Goal: Task Accomplishment & Management: Complete application form

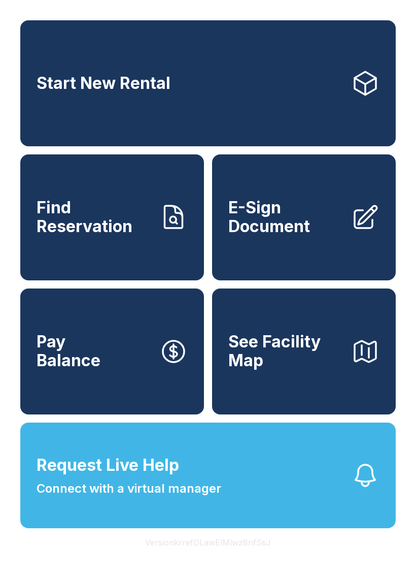
click at [59, 231] on span "Find Reservation" at bounding box center [94, 217] width 115 height 37
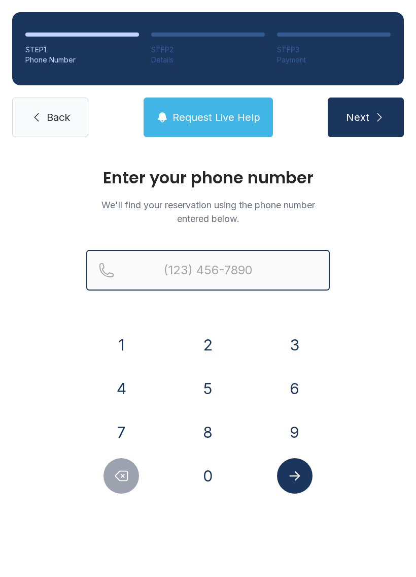
click at [153, 266] on input "Reservation phone number" at bounding box center [208, 270] width 244 height 41
type input "[PHONE_NUMBER]"
click at [366, 117] on button "Next" at bounding box center [366, 118] width 76 height 40
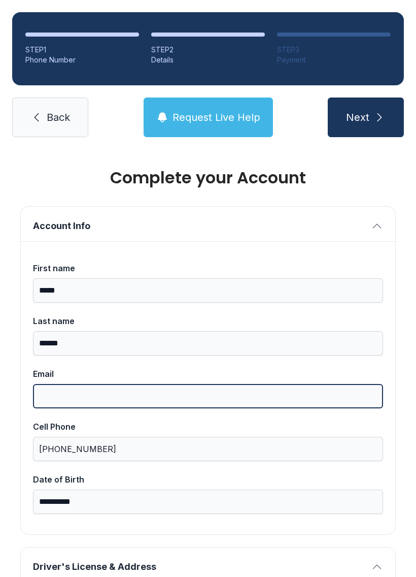
click at [161, 400] on input "Email" at bounding box center [208, 396] width 350 height 24
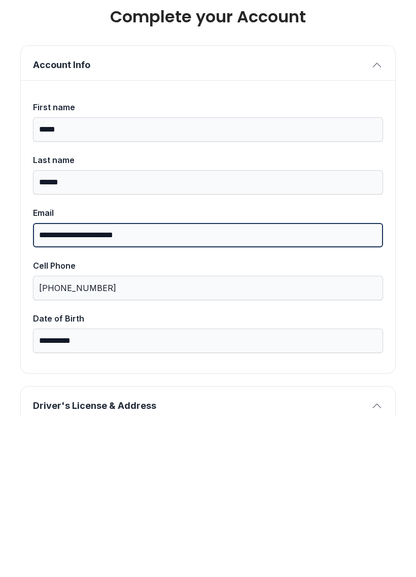
type input "**********"
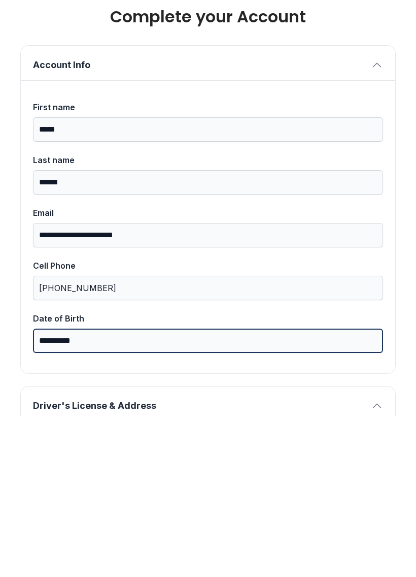
click at [216, 490] on input "**********" at bounding box center [208, 502] width 350 height 24
type input "*"
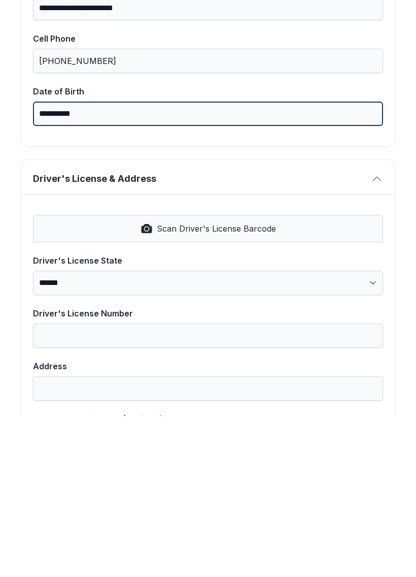
scroll to position [230, 0]
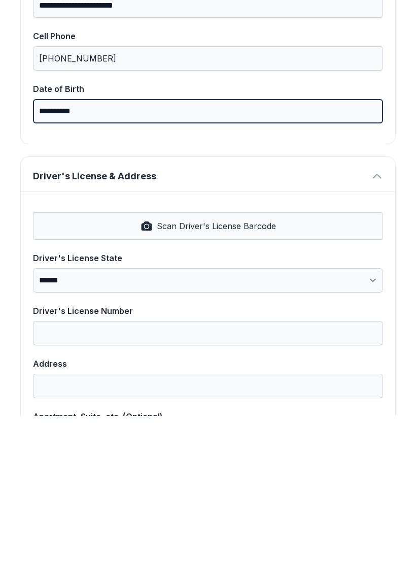
type input "**********"
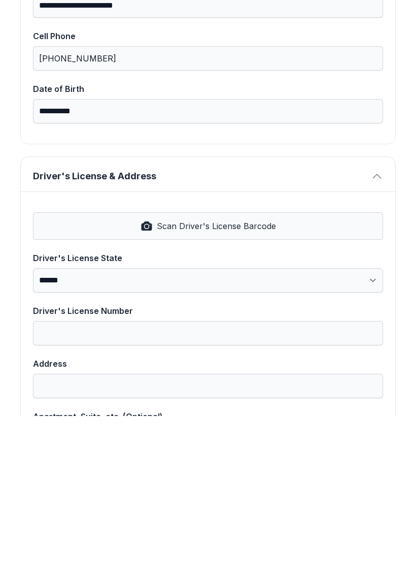
click at [250, 381] on span "Scan Driver's License Barcode" at bounding box center [216, 387] width 119 height 12
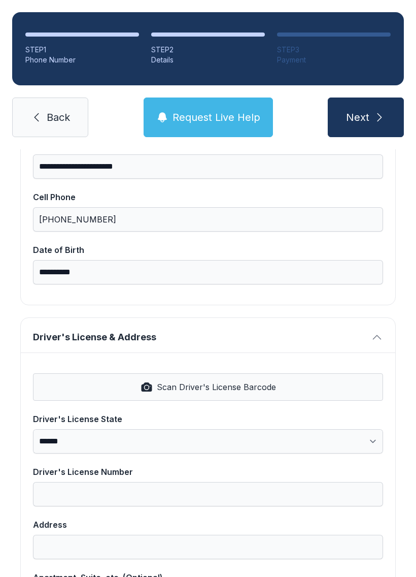
select select "**"
type input "*********"
type input "**********"
type input "*****"
select select "**"
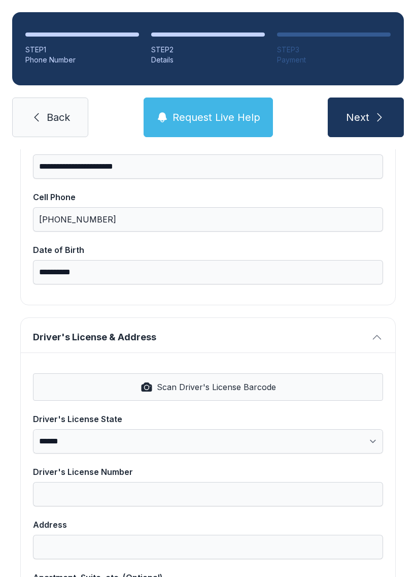
type input "*****"
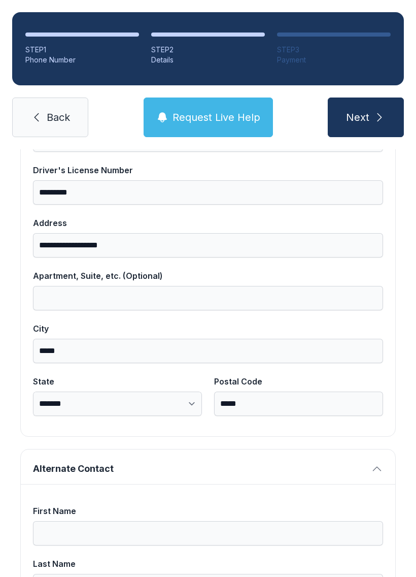
scroll to position [534, 0]
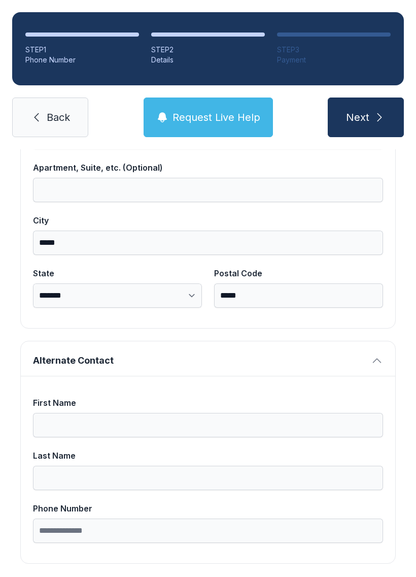
click at [362, 110] on span "Next" at bounding box center [357, 117] width 23 height 14
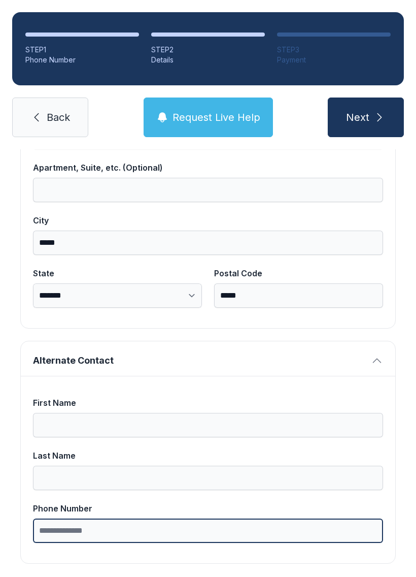
type input "*"
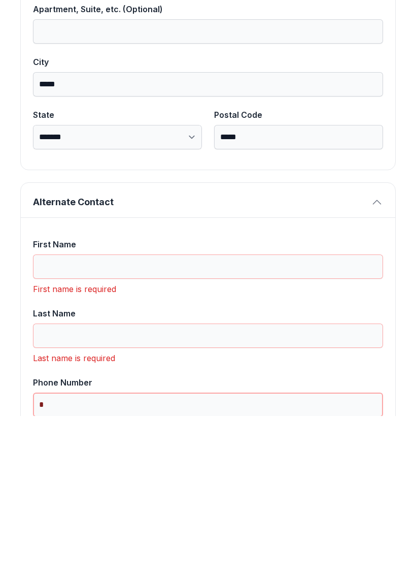
scroll to position [636, 0]
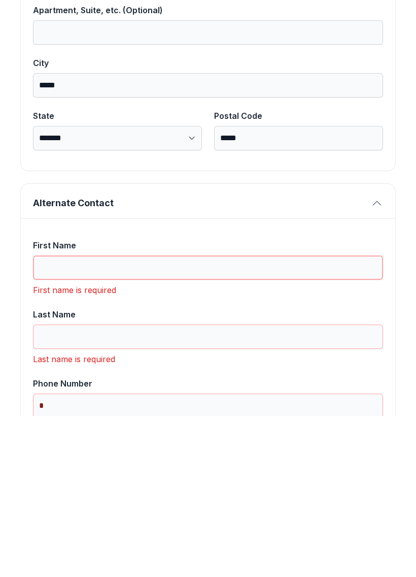
click at [195, 416] on input "First Name" at bounding box center [208, 428] width 350 height 24
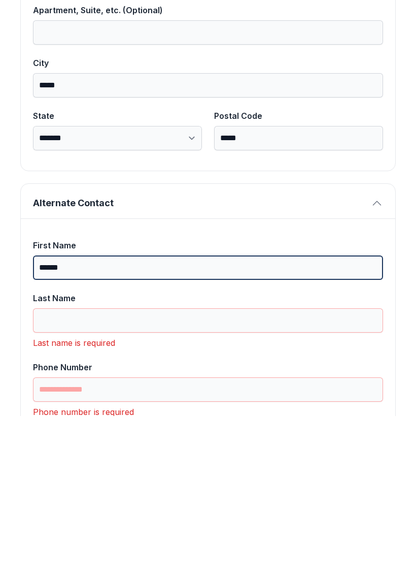
type input "******"
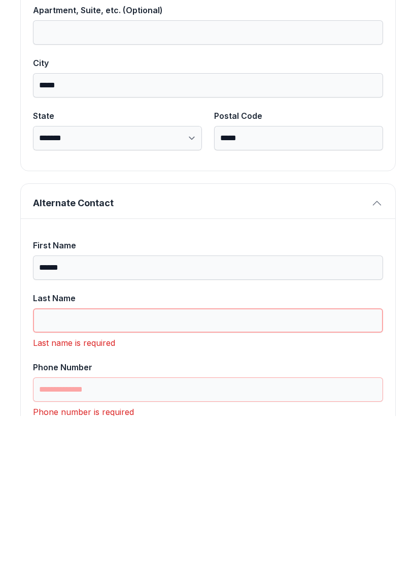
click at [154, 469] on input "Last Name" at bounding box center [208, 481] width 350 height 24
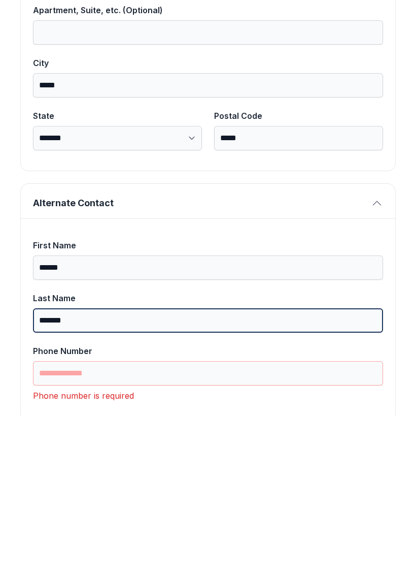
type input "*******"
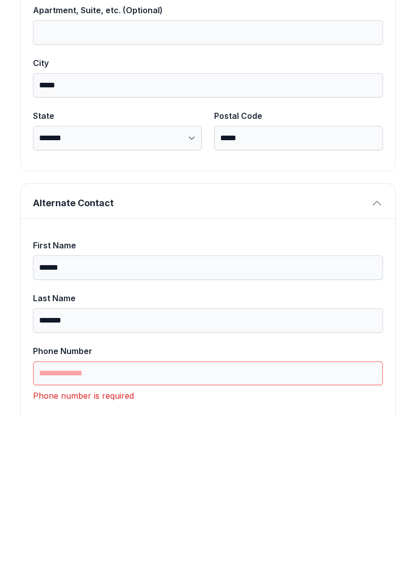
click at [160, 522] on input "Phone Number" at bounding box center [208, 534] width 350 height 24
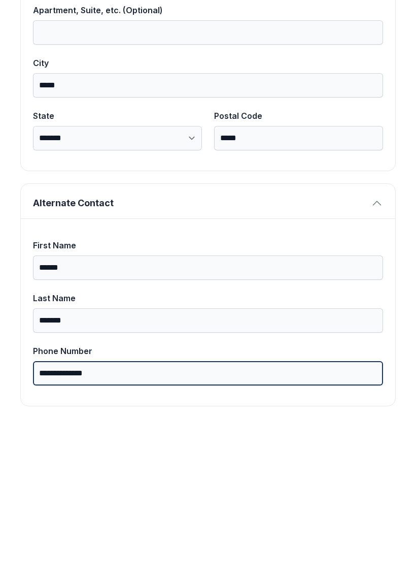
type input "**********"
click at [366, 98] on button "Next" at bounding box center [366, 118] width 76 height 40
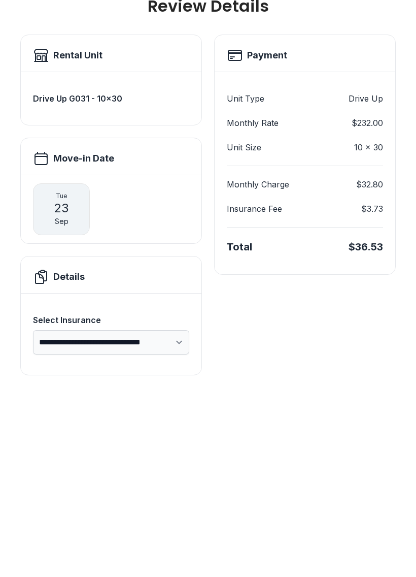
scroll to position [0, 0]
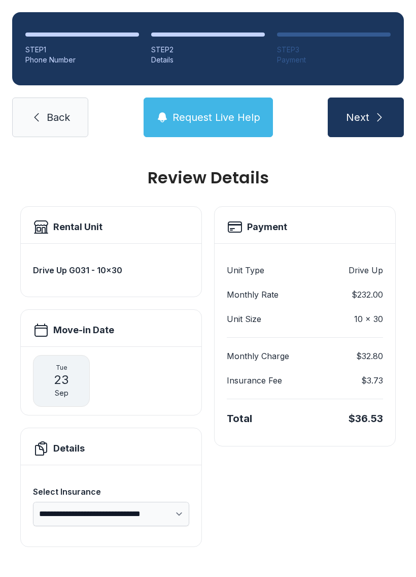
click at [37, 98] on link "Back" at bounding box center [50, 118] width 76 height 40
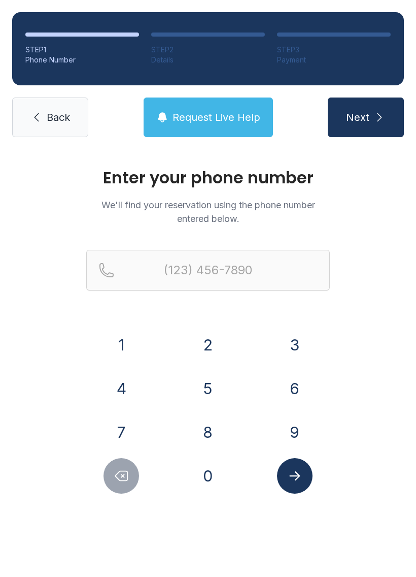
click at [38, 112] on icon at bounding box center [36, 117] width 12 height 12
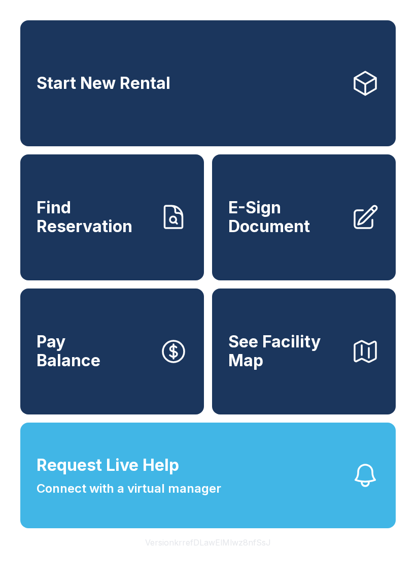
click at [52, 236] on span "Find Reservation" at bounding box center [94, 217] width 115 height 37
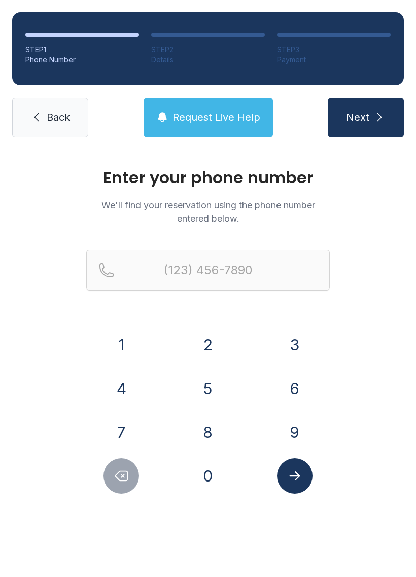
click at [33, 110] on link "Back" at bounding box center [50, 118] width 76 height 40
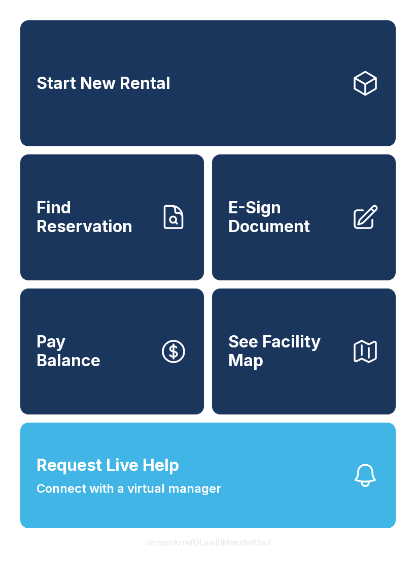
click at [48, 364] on span "Pay Balance" at bounding box center [69, 351] width 64 height 37
click at [95, 236] on span "Find Reservation" at bounding box center [94, 217] width 115 height 37
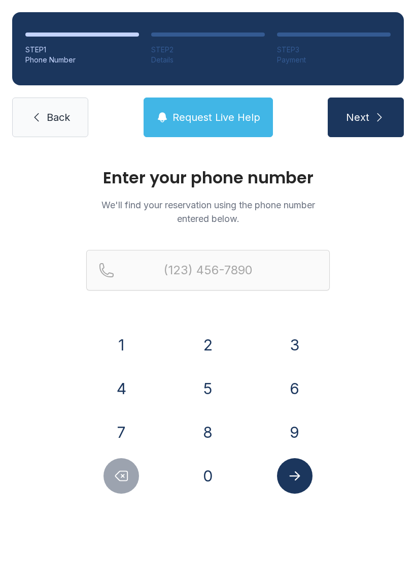
click at [32, 119] on icon at bounding box center [36, 117] width 12 height 12
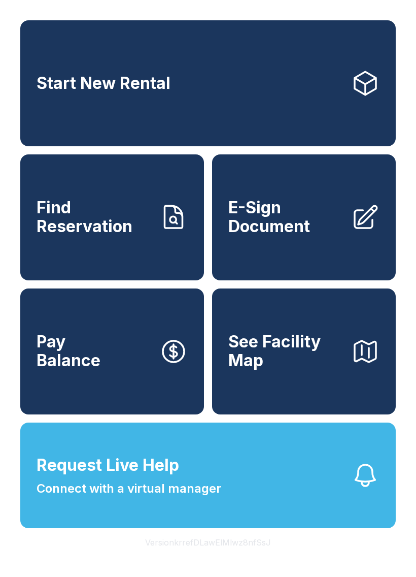
click at [282, 502] on button "Request Live Help Connect with a virtual manager" at bounding box center [208, 476] width 376 height 106
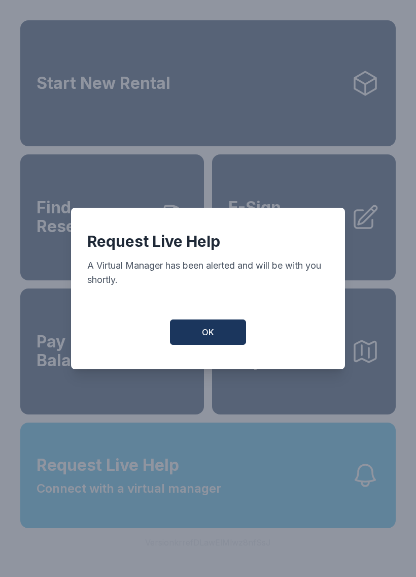
click at [219, 330] on button "OK" at bounding box center [208, 331] width 76 height 25
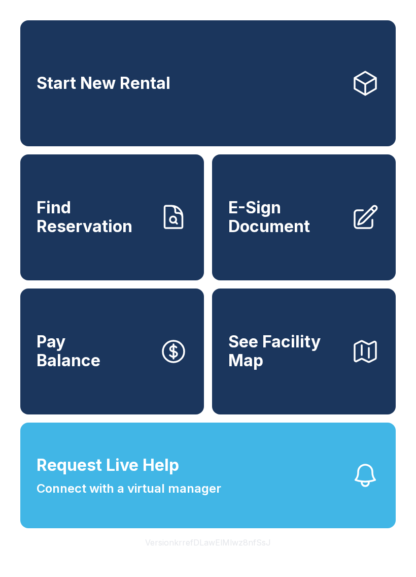
click at [280, 513] on button "Request Live Help Connect with a virtual manager" at bounding box center [208, 476] width 376 height 106
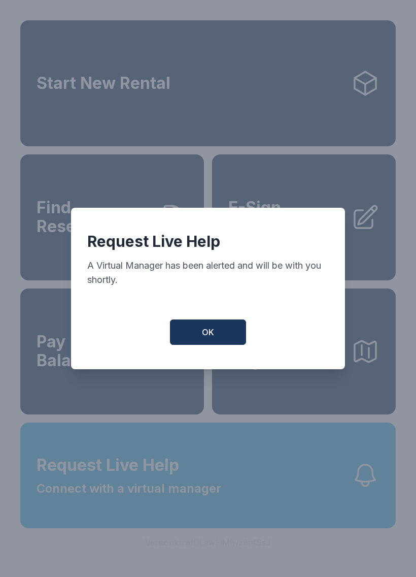
click at [204, 338] on span "OK" at bounding box center [208, 332] width 12 height 12
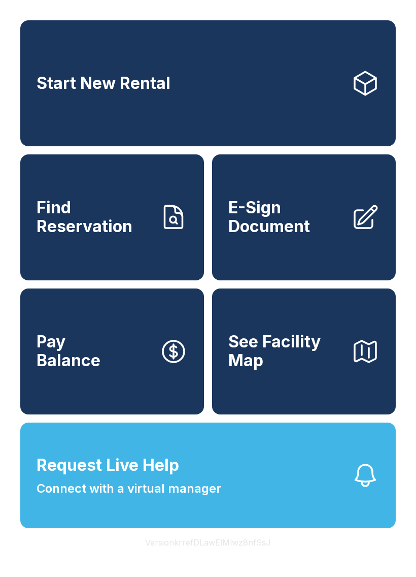
click at [319, 224] on span "E-Sign Document" at bounding box center [286, 217] width 115 height 37
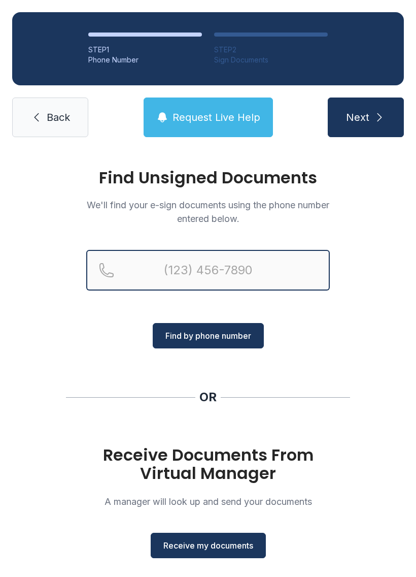
click at [223, 269] on input "Reservation phone number" at bounding box center [208, 270] width 244 height 41
type input "("
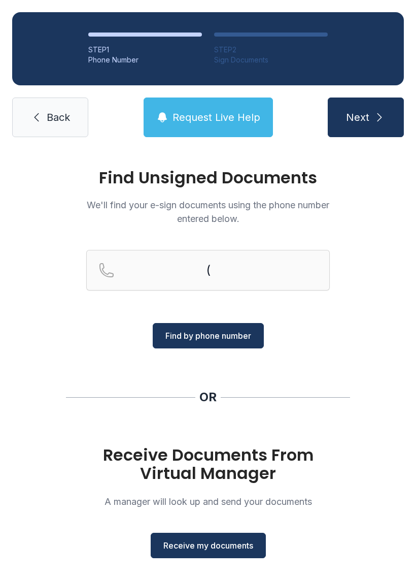
click at [53, 134] on link "Back" at bounding box center [50, 118] width 76 height 40
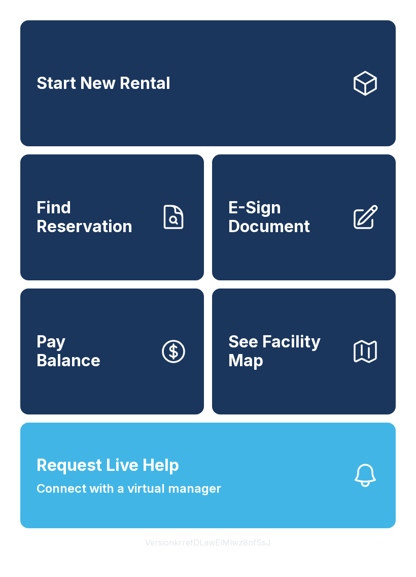
click at [308, 253] on link "E-Sign Document" at bounding box center [304, 217] width 184 height 126
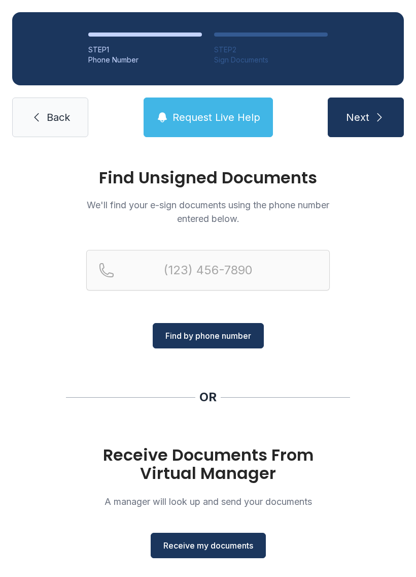
click at [232, 548] on span "Receive my documents" at bounding box center [209, 545] width 90 height 12
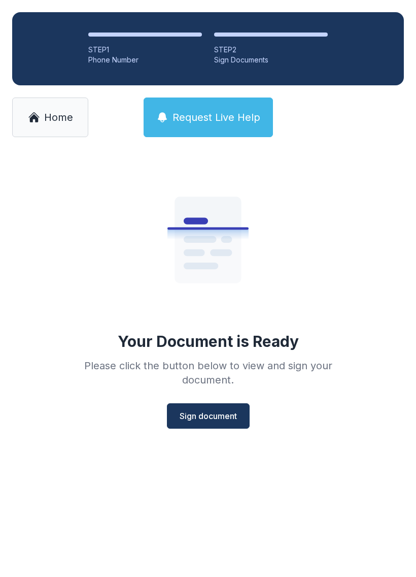
click at [209, 417] on span "Sign document" at bounding box center [208, 416] width 57 height 12
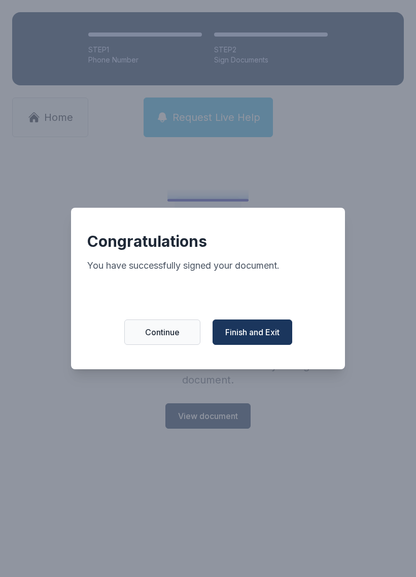
click at [160, 338] on span "Continue" at bounding box center [162, 332] width 35 height 12
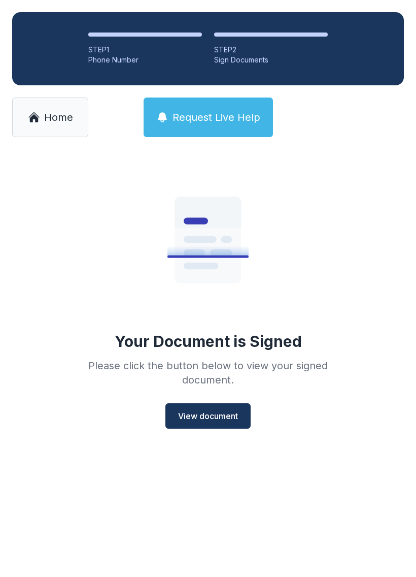
click at [199, 410] on span "View document" at bounding box center [208, 416] width 60 height 12
click at [53, 107] on link "Home" at bounding box center [50, 118] width 76 height 40
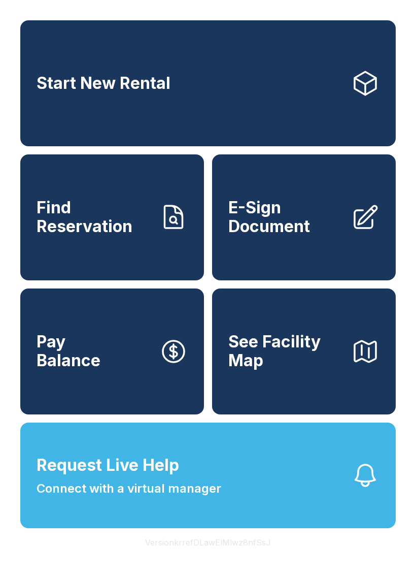
click at [317, 232] on span "E-Sign Document" at bounding box center [286, 217] width 115 height 37
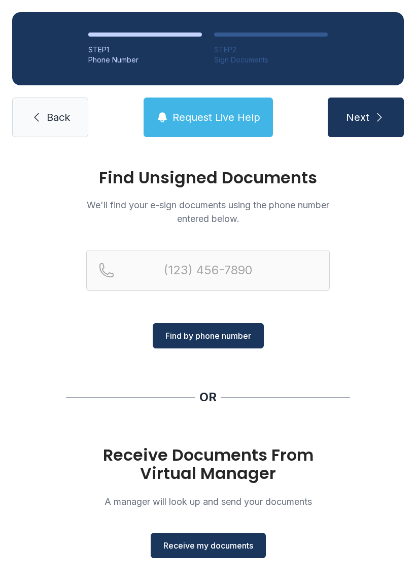
click at [228, 545] on span "Receive my documents" at bounding box center [209, 545] width 90 height 12
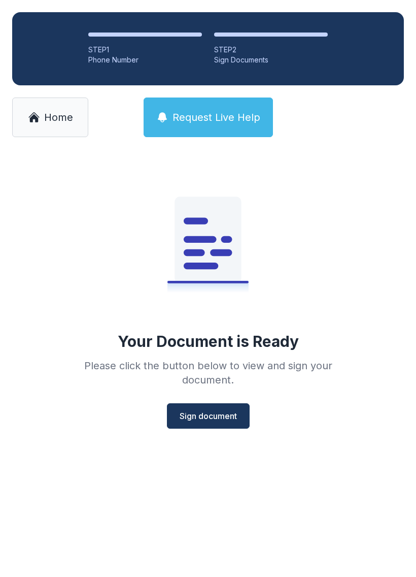
click at [229, 412] on span "Sign document" at bounding box center [208, 416] width 57 height 12
click at [238, 416] on button "Sign document" at bounding box center [208, 415] width 83 height 25
click at [40, 120] on link "Home" at bounding box center [50, 118] width 76 height 40
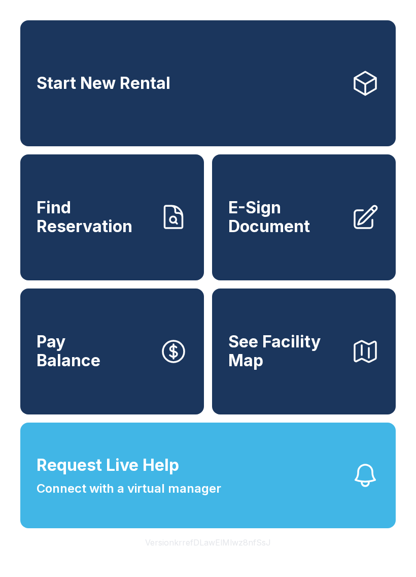
click at [323, 370] on span "See Facility Map" at bounding box center [286, 351] width 115 height 37
click at [313, 250] on link "E-Sign Document" at bounding box center [304, 217] width 184 height 126
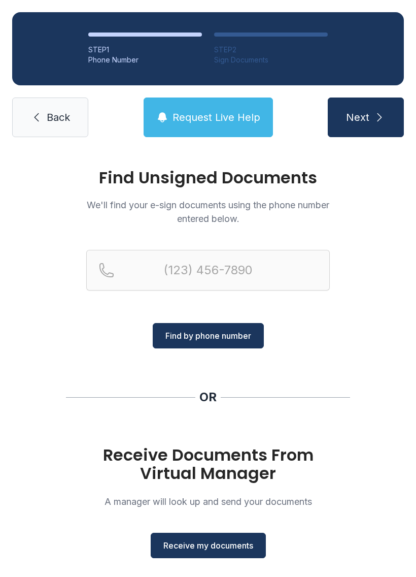
click at [222, 550] on span "Receive my documents" at bounding box center [209, 545] width 90 height 12
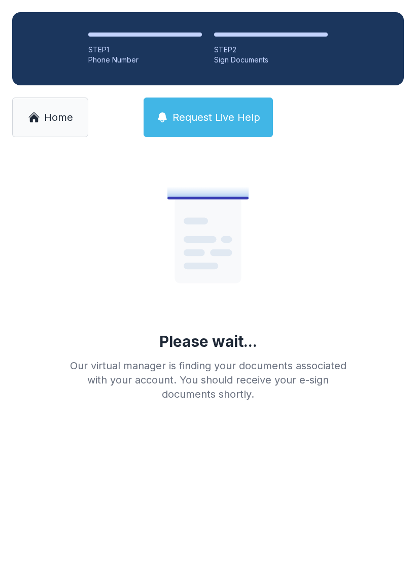
click at [61, 126] on link "Home" at bounding box center [50, 118] width 76 height 40
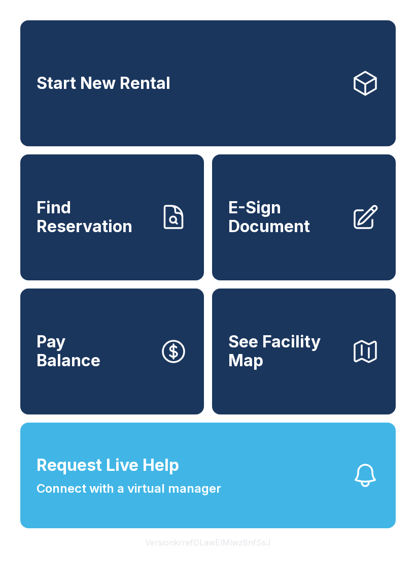
click at [309, 236] on span "E-Sign Document" at bounding box center [286, 217] width 115 height 37
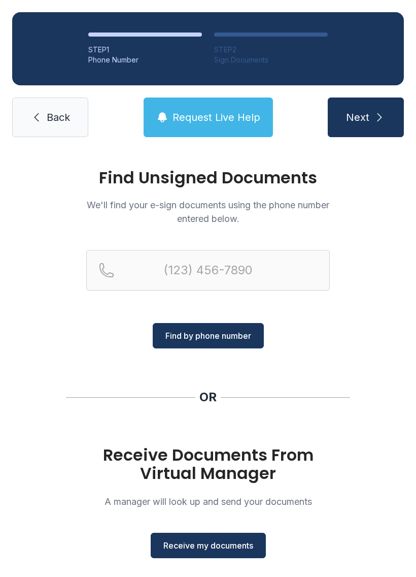
click at [213, 554] on button "Receive my documents" at bounding box center [208, 545] width 115 height 25
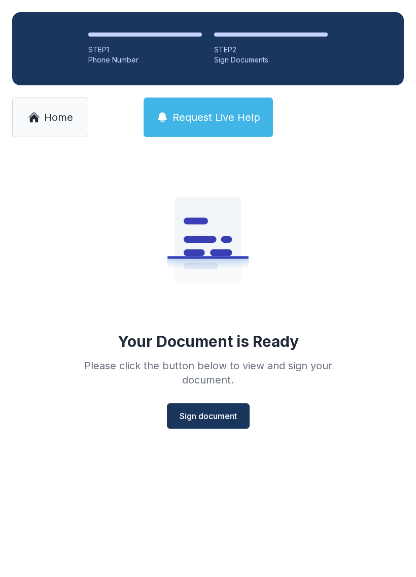
click at [210, 423] on button "Sign document" at bounding box center [208, 415] width 83 height 25
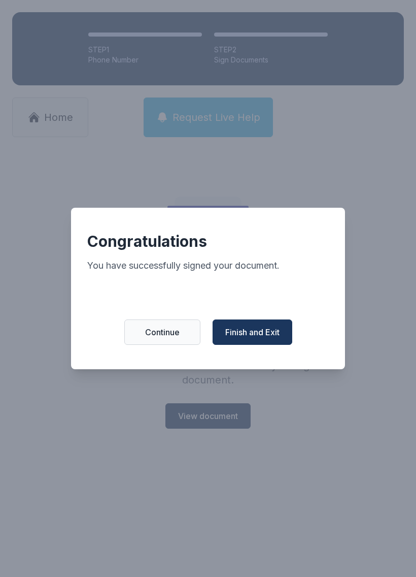
click at [276, 338] on span "Finish and Exit" at bounding box center [252, 332] width 54 height 12
